Goal: Find specific page/section: Find specific page/section

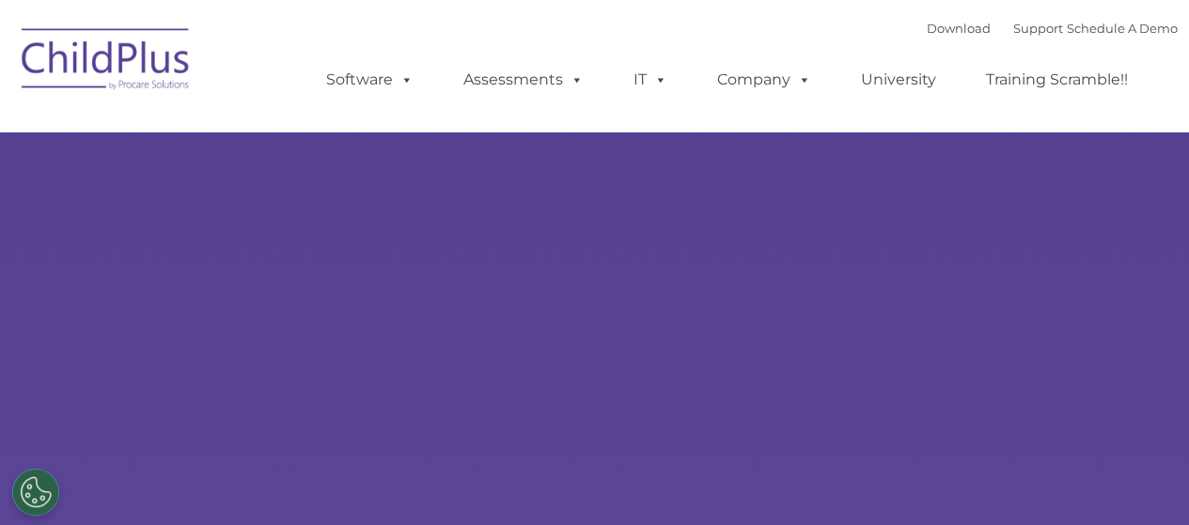
type input ""
select select "MEDIUM"
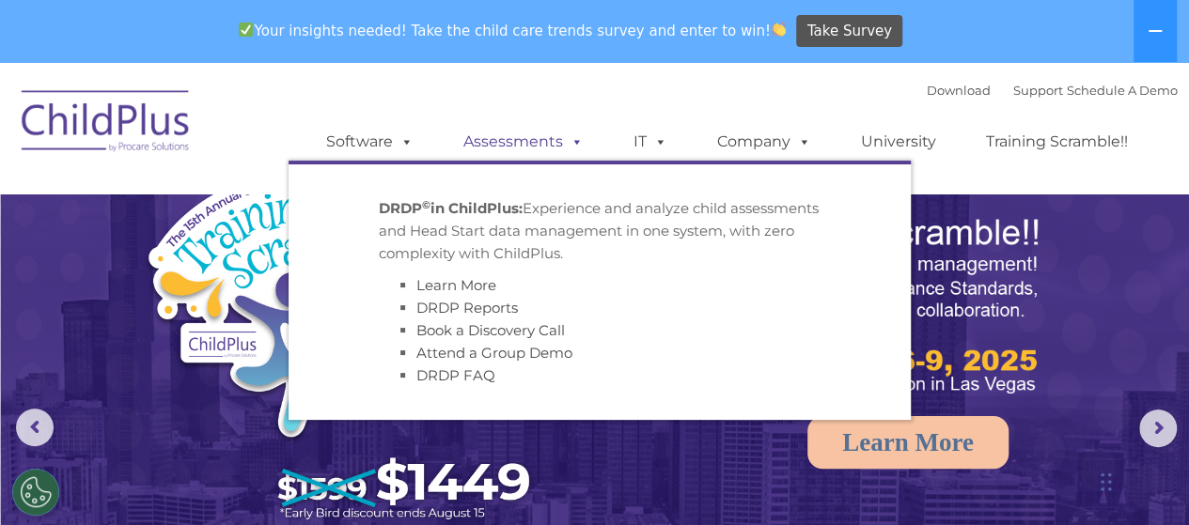
click at [532, 144] on link "Assessments" at bounding box center [524, 142] width 158 height 38
